Goal: Check status: Check status

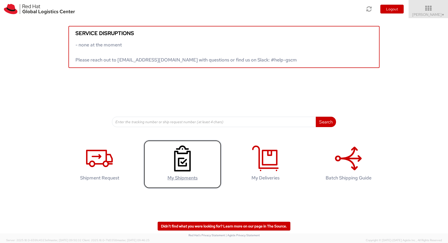
click at [177, 161] on icon at bounding box center [182, 158] width 27 height 26
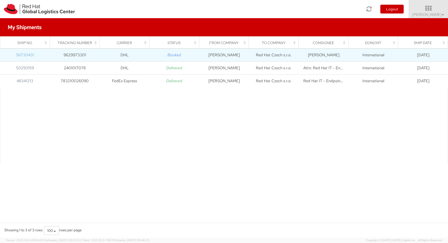
click at [25, 55] on link "56730431" at bounding box center [25, 54] width 18 height 5
click at [229, 56] on td "[PERSON_NAME]" at bounding box center [224, 54] width 50 height 13
click at [171, 56] on icon "Booked" at bounding box center [174, 54] width 13 height 5
click at [116, 52] on td "DHL" at bounding box center [125, 54] width 50 height 13
click at [122, 55] on td "DHL" at bounding box center [125, 54] width 50 height 13
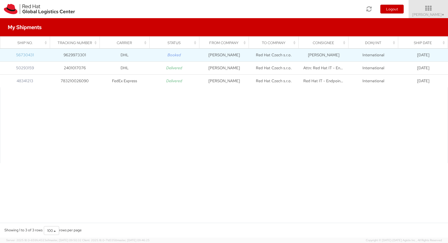
click at [25, 56] on link "56730431" at bounding box center [25, 54] width 18 height 5
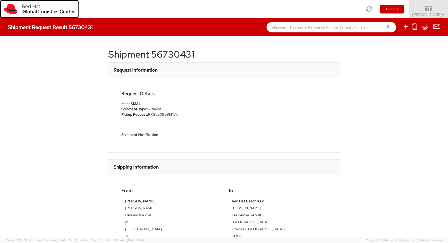
click at [63, 10] on img at bounding box center [39, 9] width 71 height 10
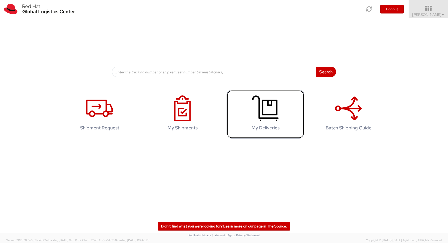
click at [265, 118] on use at bounding box center [265, 109] width 26 height 26
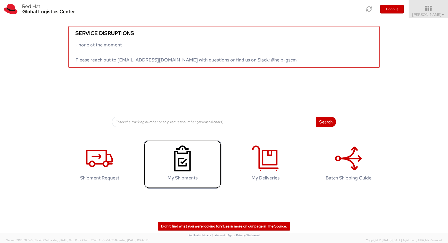
click at [185, 163] on icon at bounding box center [182, 158] width 27 height 26
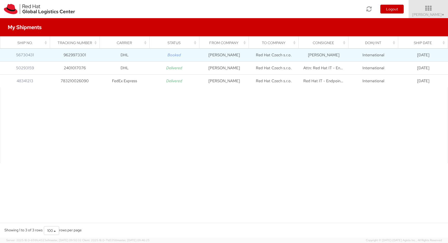
click at [75, 57] on td "9629973301" at bounding box center [75, 54] width 50 height 13
click at [22, 55] on link "56730431" at bounding box center [25, 54] width 18 height 5
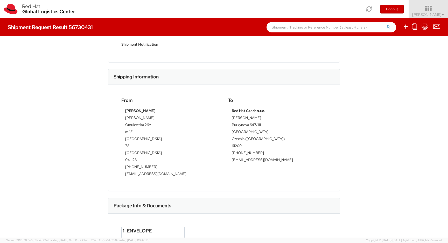
scroll to position [155, 0]
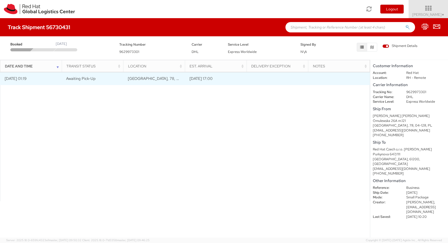
click at [153, 79] on span "[GEOGRAPHIC_DATA], 78, PL" at bounding box center [154, 78] width 53 height 5
click at [141, 82] on td "[GEOGRAPHIC_DATA], 78, PL" at bounding box center [154, 78] width 62 height 13
